Goal: Task Accomplishment & Management: Manage account settings

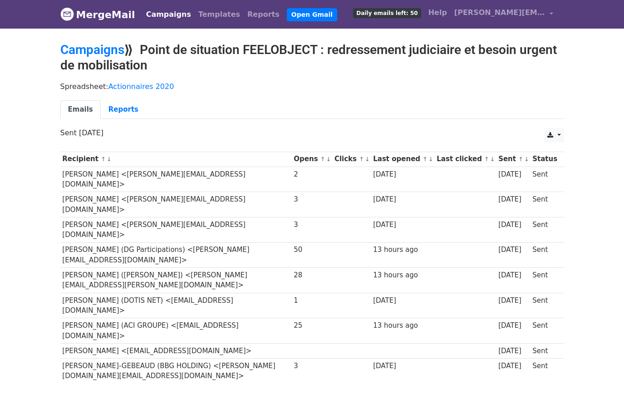
click at [154, 13] on link "Campaigns" at bounding box center [168, 14] width 52 height 18
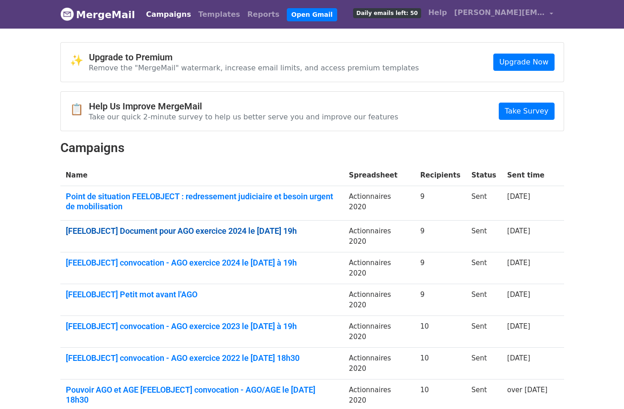
click at [152, 233] on link "[FEELOBJECT] Document pour AGO exercice 2024 le 30 juin 2025 à 19h" at bounding box center [202, 231] width 272 height 10
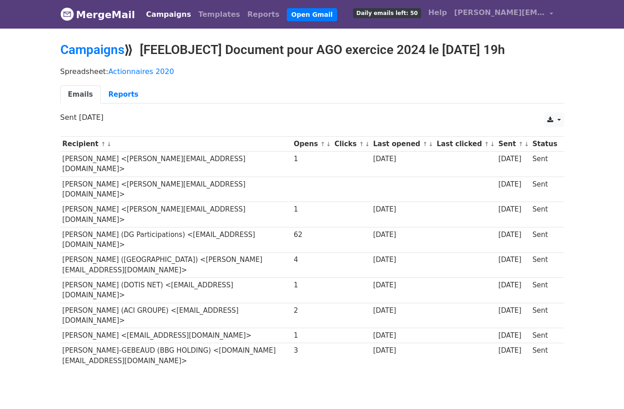
click at [164, 14] on link "Campaigns" at bounding box center [168, 14] width 52 height 18
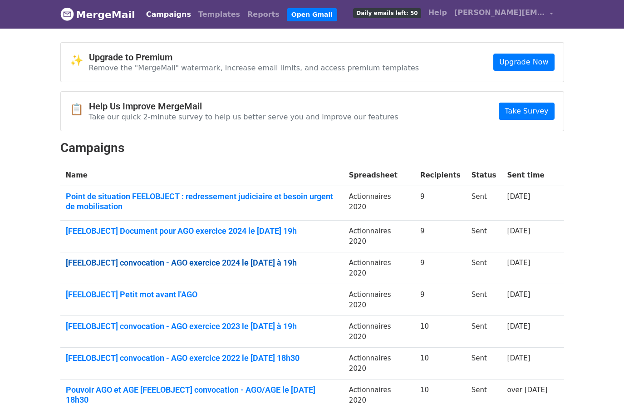
click at [123, 260] on link "[FEELOBJECT] convocation - AGO exercice 2024 le [DATE] à 19h" at bounding box center [202, 263] width 272 height 10
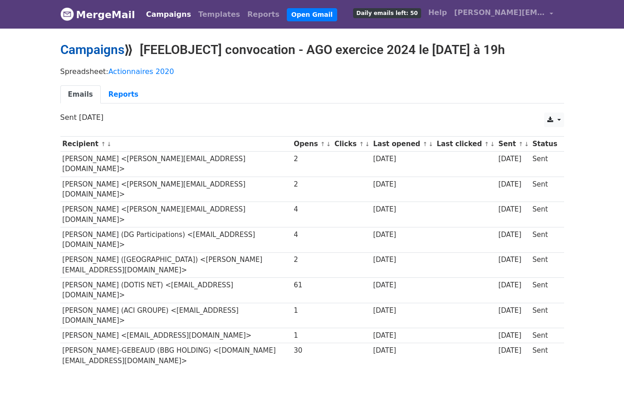
click at [91, 46] on link "Campaigns" at bounding box center [92, 49] width 64 height 15
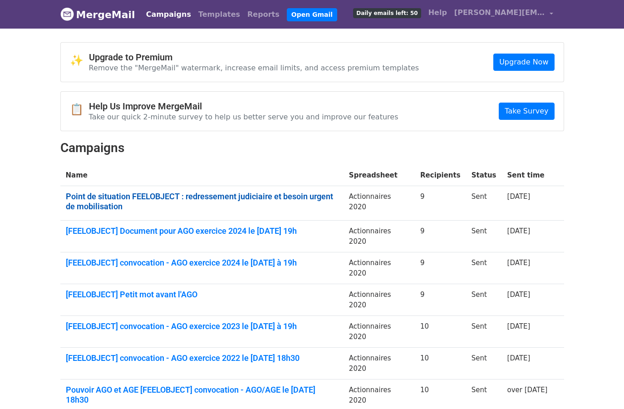
click at [173, 196] on link "Point de situation FEELOBJECT : redressement judiciaire et besoin urgent de mob…" at bounding box center [202, 201] width 272 height 20
